Goal: Transaction & Acquisition: Purchase product/service

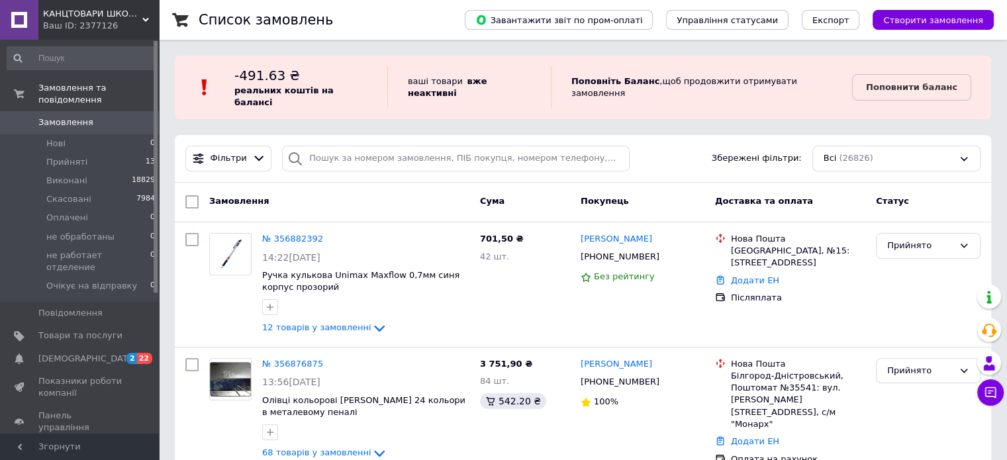
click at [905, 82] on b "Поповнити баланс" at bounding box center [911, 87] width 91 height 10
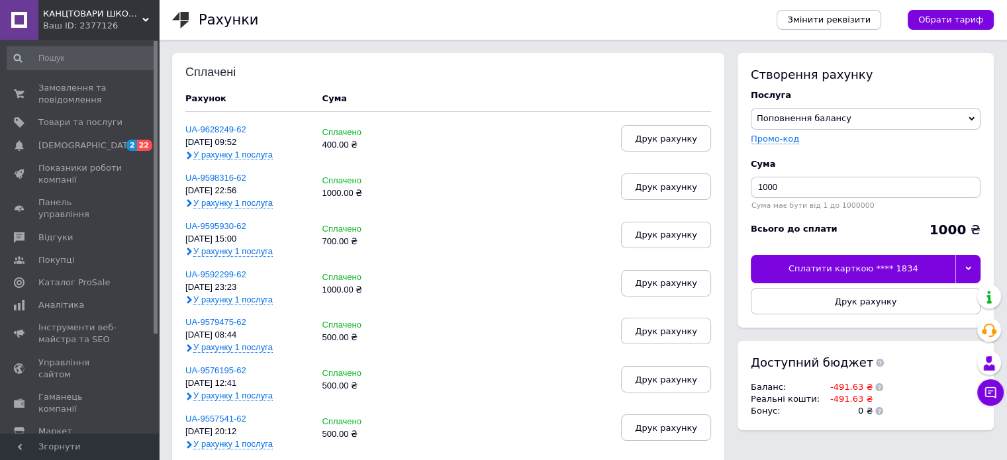
click at [868, 268] on div "Сплатити карткою **** 1834" at bounding box center [853, 269] width 205 height 28
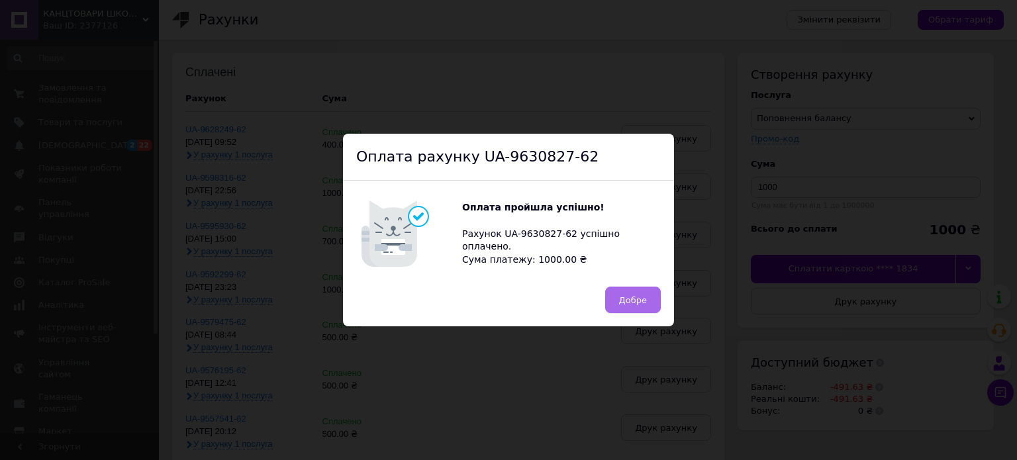
click at [627, 299] on span "Добре" at bounding box center [633, 300] width 28 height 10
